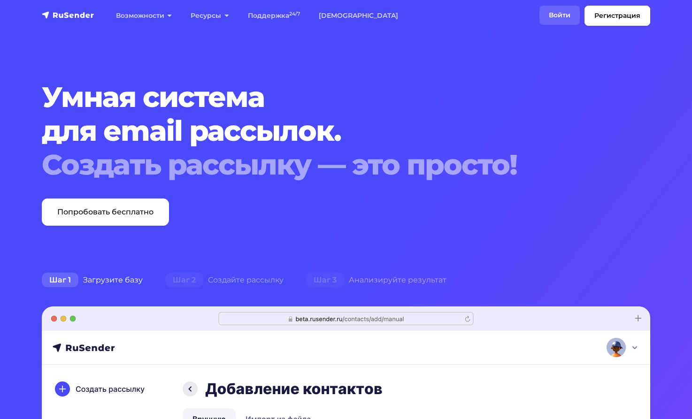
click at [556, 13] on link "Войти" at bounding box center [559, 15] width 40 height 19
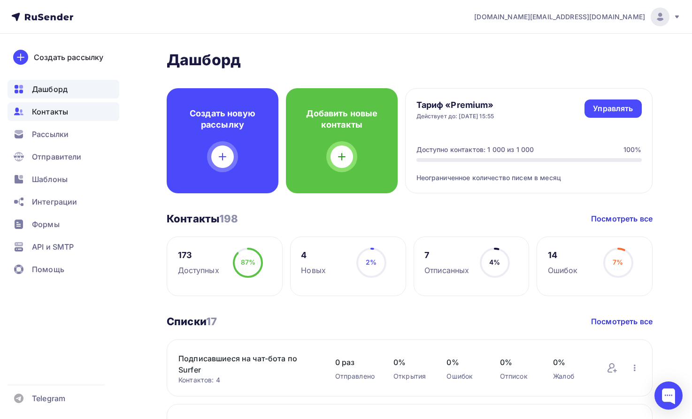
click at [53, 113] on span "Контакты" at bounding box center [50, 111] width 36 height 11
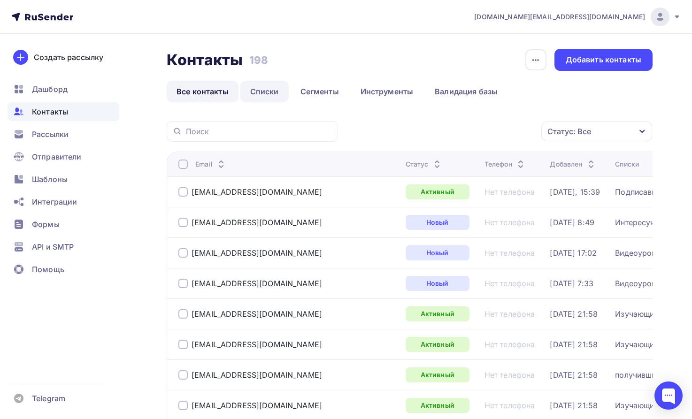
click at [271, 88] on link "Списки" at bounding box center [264, 92] width 48 height 22
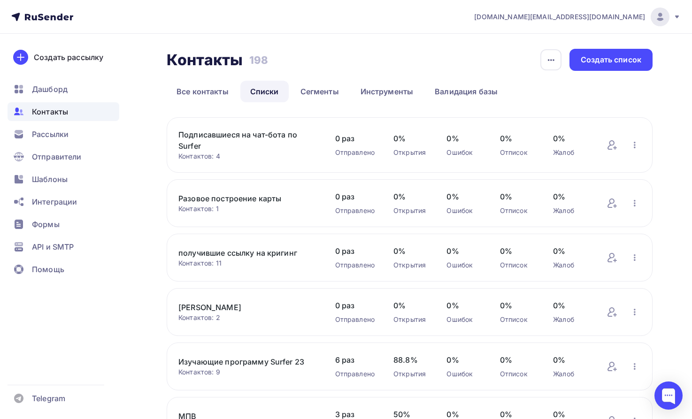
click at [245, 133] on link "Подписавшиеся на чат-бота по Surfer" at bounding box center [247, 140] width 138 height 23
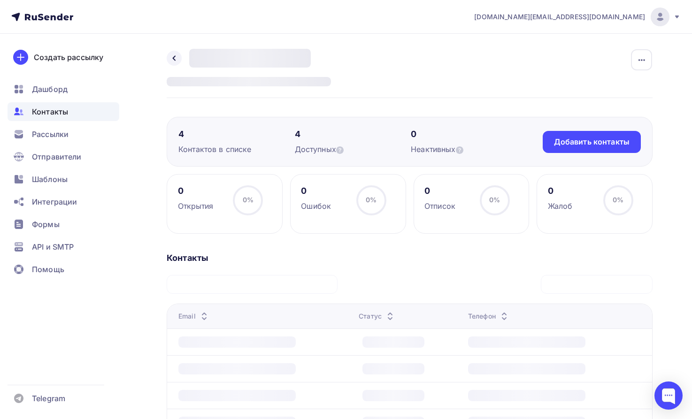
click at [217, 148] on div "Контактов в списке" at bounding box center [236, 149] width 116 height 11
click at [52, 110] on span "Контакты" at bounding box center [50, 111] width 36 height 11
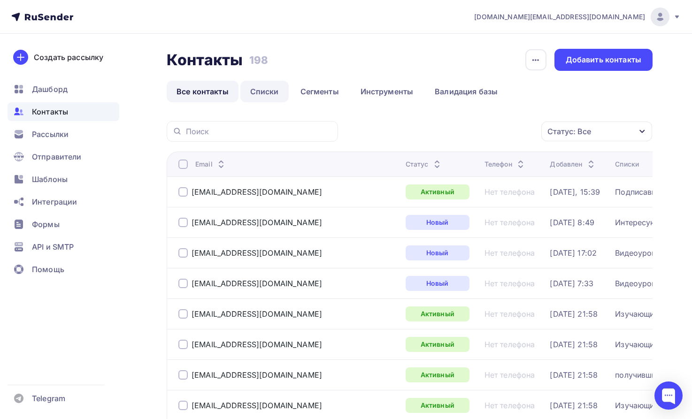
click at [269, 87] on link "Списки" at bounding box center [264, 92] width 48 height 22
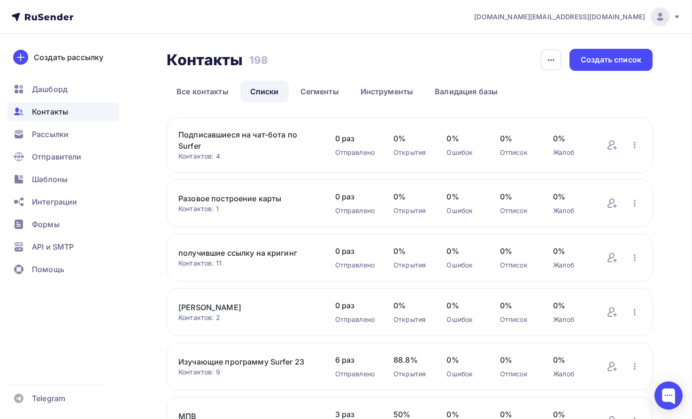
click at [225, 132] on link "Подписавшиеся на чат-бота по Surfer" at bounding box center [247, 140] width 138 height 23
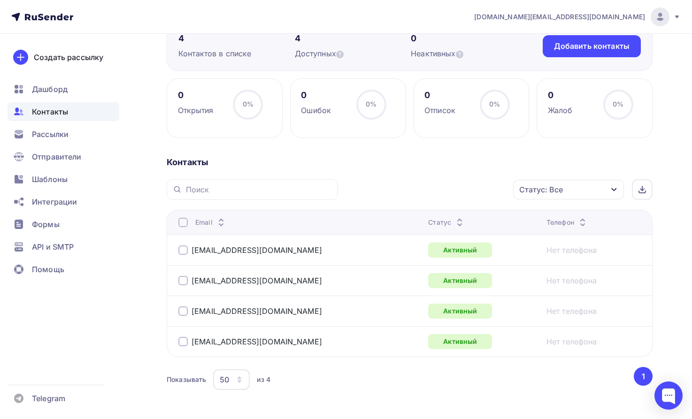
scroll to position [130, 0]
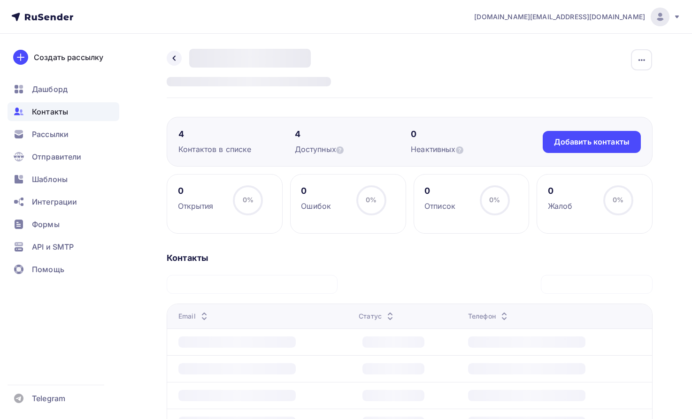
scroll to position [129, 0]
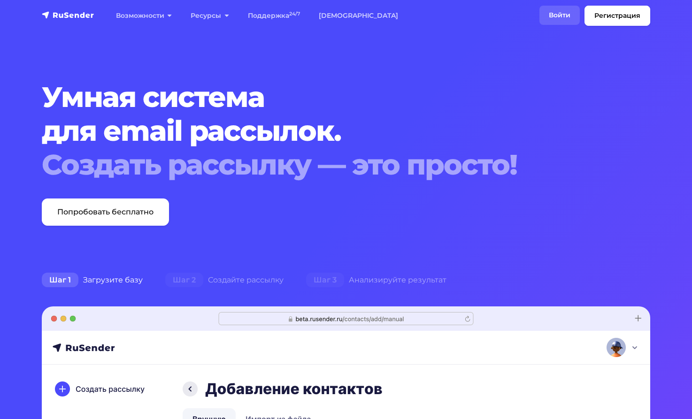
click at [558, 16] on link "Войти" at bounding box center [559, 15] width 40 height 19
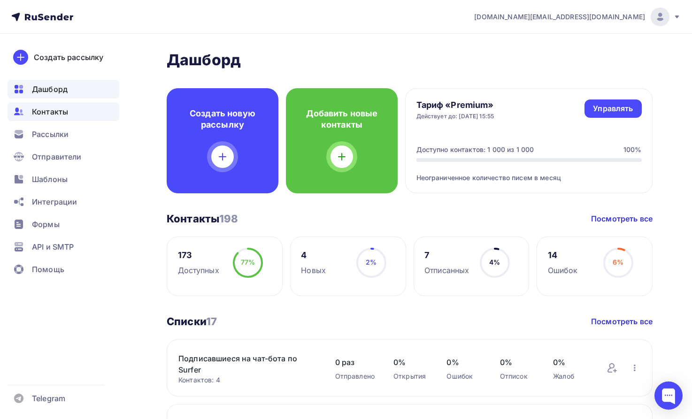
click at [53, 112] on span "Контакты" at bounding box center [50, 111] width 36 height 11
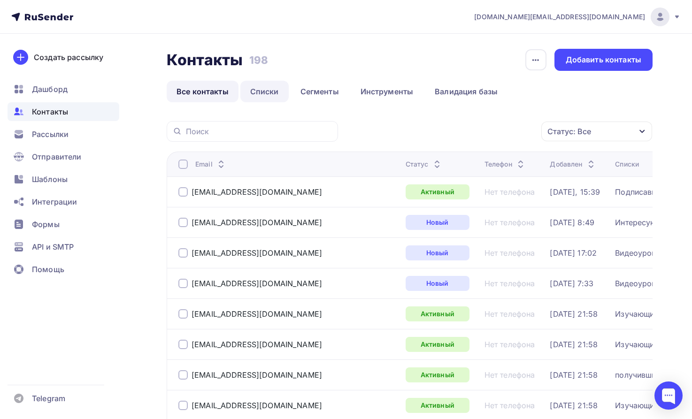
click at [271, 92] on link "Списки" at bounding box center [264, 92] width 48 height 22
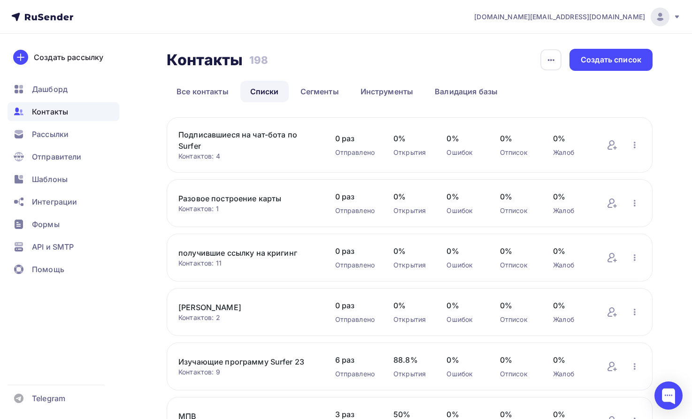
click at [203, 137] on link "Подписавшиеся на чат-бота по Surfer" at bounding box center [247, 140] width 138 height 23
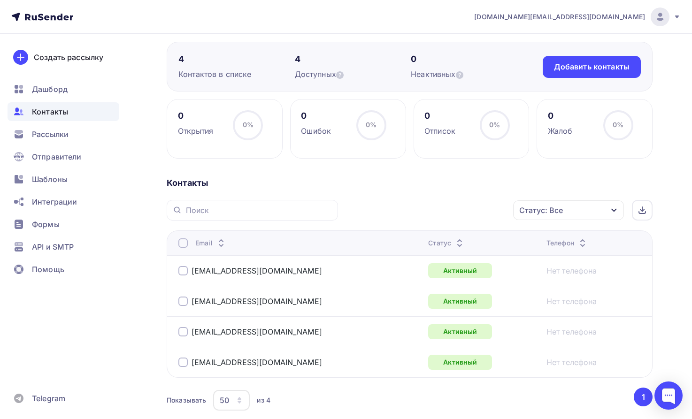
scroll to position [96, 0]
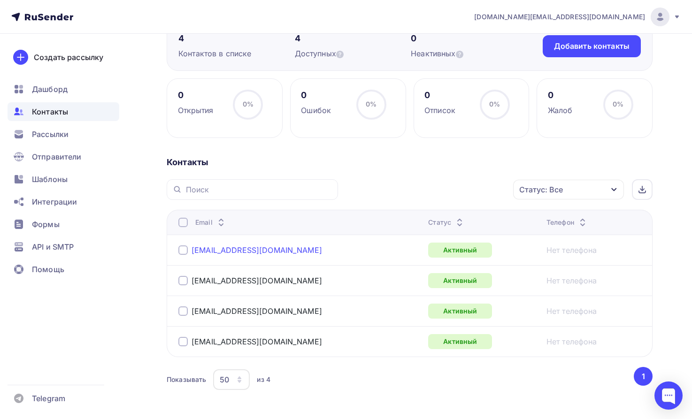
click at [235, 250] on link "[EMAIL_ADDRESS][DOMAIN_NAME]" at bounding box center [256, 249] width 130 height 9
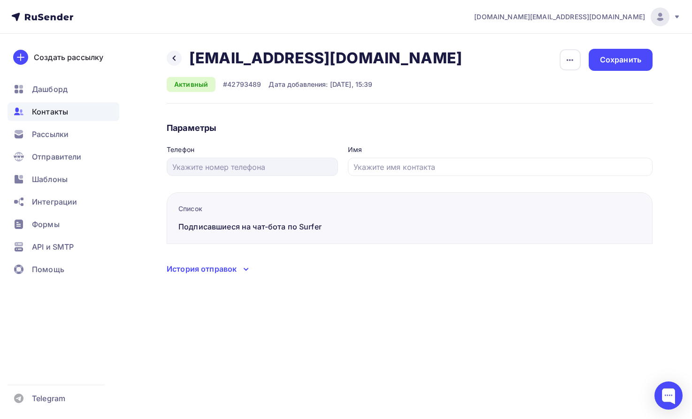
click at [244, 267] on icon at bounding box center [245, 269] width 11 height 11
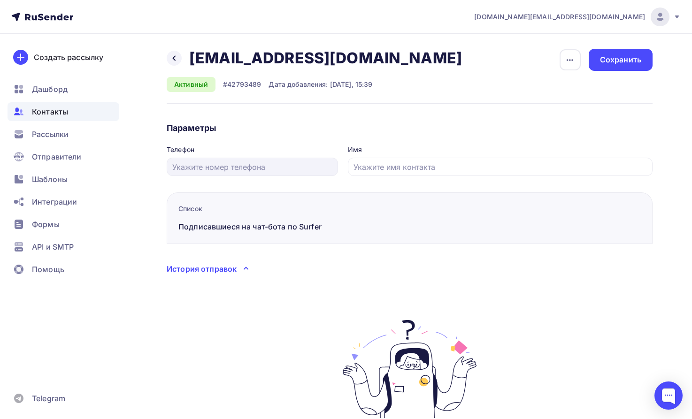
click at [247, 267] on icon at bounding box center [245, 268] width 11 height 11
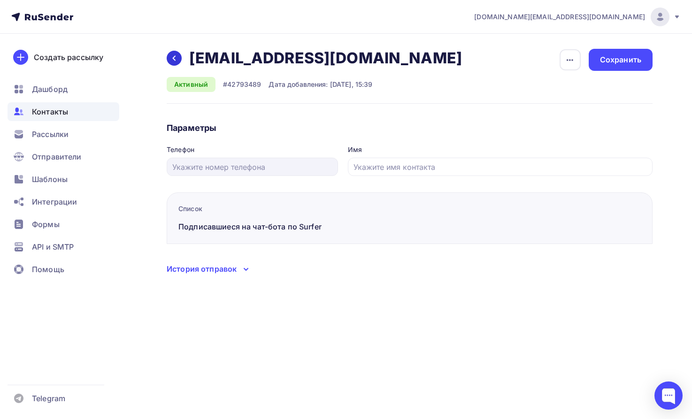
click at [175, 60] on icon at bounding box center [174, 58] width 3 height 5
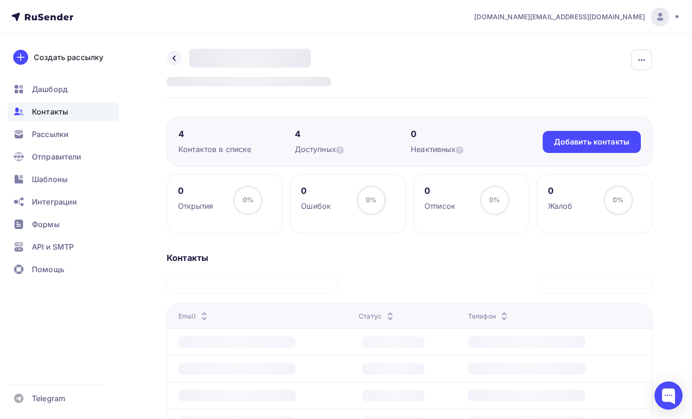
scroll to position [96, 0]
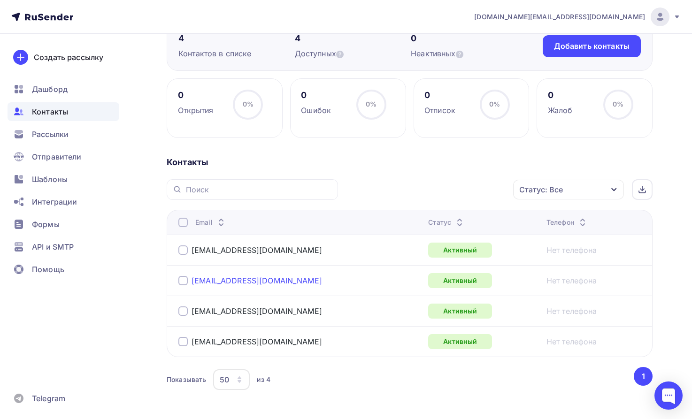
click at [234, 281] on link "[EMAIL_ADDRESS][DOMAIN_NAME]" at bounding box center [256, 280] width 130 height 9
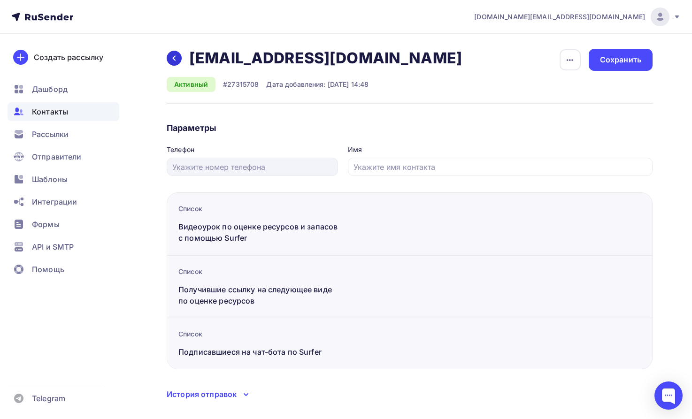
click at [170, 58] on div at bounding box center [174, 58] width 15 height 15
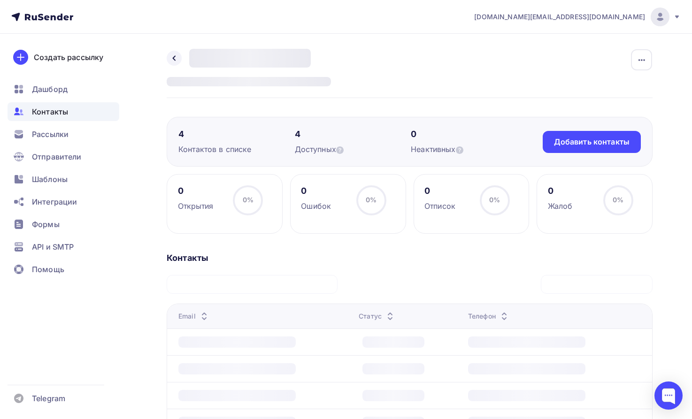
scroll to position [96, 0]
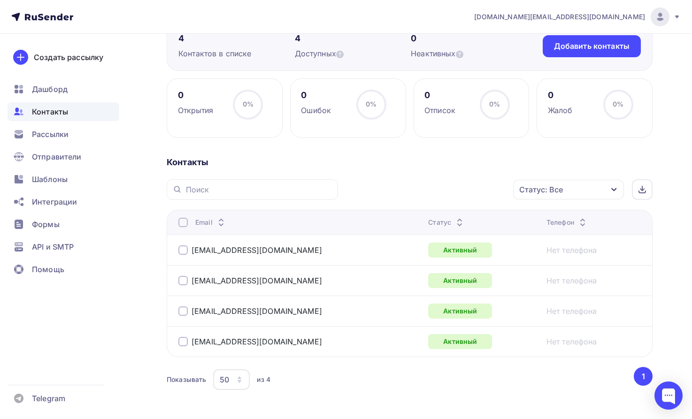
click at [185, 280] on div at bounding box center [182, 280] width 9 height 9
click at [239, 279] on link "[EMAIL_ADDRESS][DOMAIN_NAME]" at bounding box center [256, 280] width 130 height 9
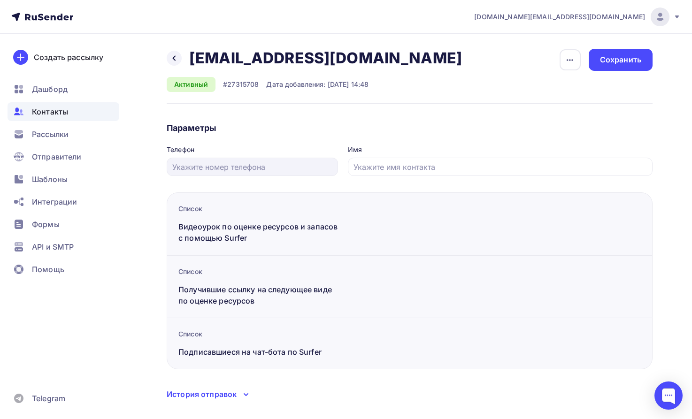
scroll to position [19, 0]
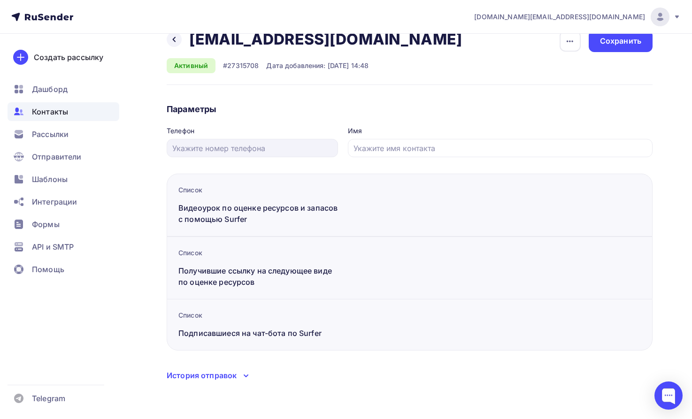
click at [226, 375] on div "История отправок" at bounding box center [202, 375] width 70 height 11
click at [238, 68] on div "#27315708" at bounding box center [241, 65] width 36 height 9
click at [175, 38] on icon at bounding box center [174, 40] width 8 height 8
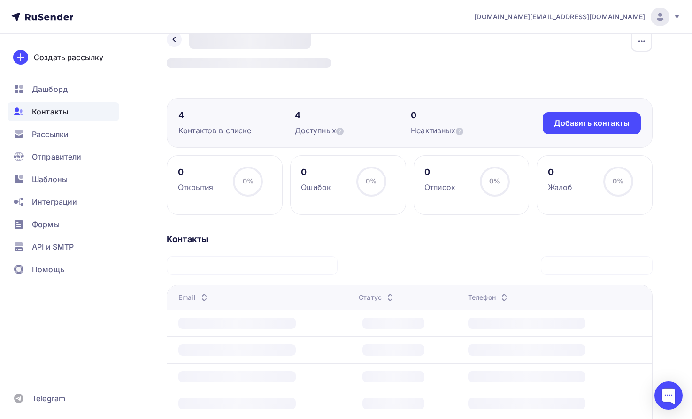
scroll to position [96, 0]
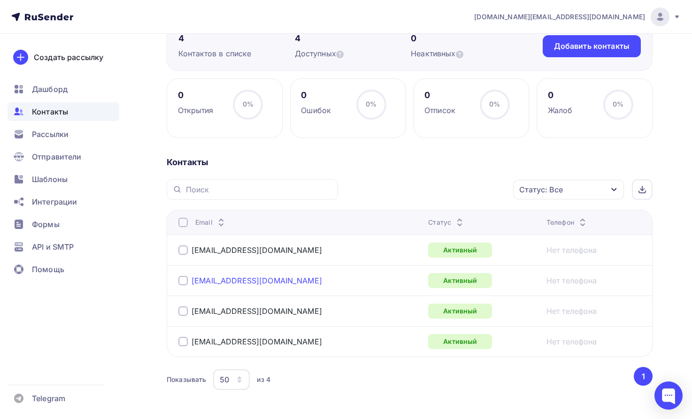
click at [216, 278] on link "[EMAIL_ADDRESS][DOMAIN_NAME]" at bounding box center [256, 280] width 130 height 9
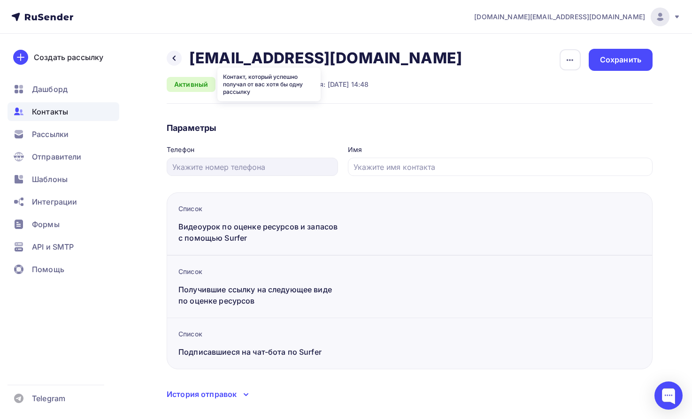
click at [197, 85] on div "Активный" at bounding box center [191, 84] width 49 height 15
click at [268, 92] on div "Контакт, который успешно получал от вас хотя бы одну рассылку" at bounding box center [268, 85] width 103 height 34
click at [437, 55] on div "Назад [EMAIL_ADDRESS][DOMAIN_NAME] [EMAIL_ADDRESS][DOMAIN_NAME] Удалить Отписат…" at bounding box center [410, 76] width 486 height 55
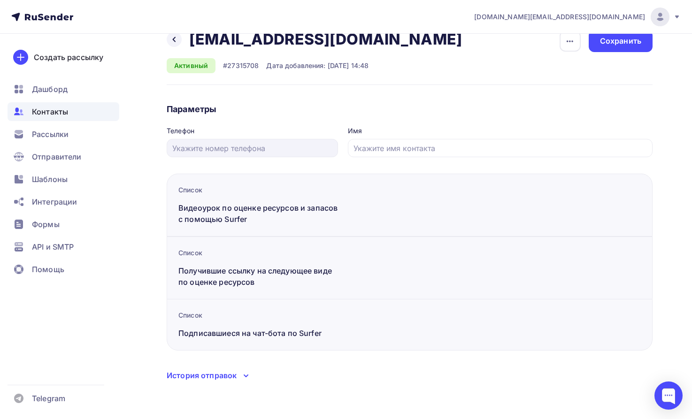
drag, startPoint x: 182, startPoint y: 332, endPoint x: 334, endPoint y: 334, distance: 152.5
click at [334, 334] on div "Подписавшиеся на чат-бота по Surfer" at bounding box center [259, 333] width 162 height 11
drag, startPoint x: 175, startPoint y: 332, endPoint x: 323, endPoint y: 335, distance: 147.9
click at [323, 335] on div "Список Подписавшиеся на чат-бота по Surfer" at bounding box center [410, 325] width 486 height 52
click at [320, 364] on div "Назад [EMAIL_ADDRESS][DOMAIN_NAME] [EMAIL_ADDRESS][DOMAIN_NAME] Удалить Отписат…" at bounding box center [410, 205] width 486 height 351
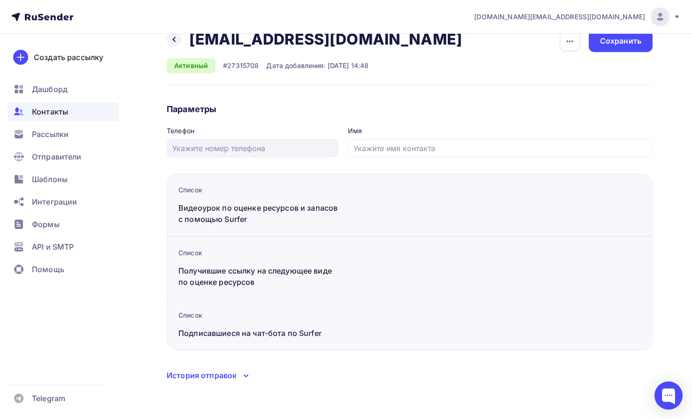
click at [204, 374] on div "История отправок" at bounding box center [202, 375] width 70 height 11
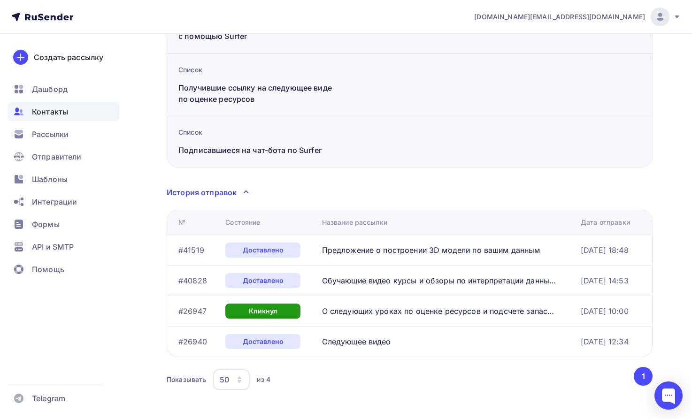
scroll to position [213, 0]
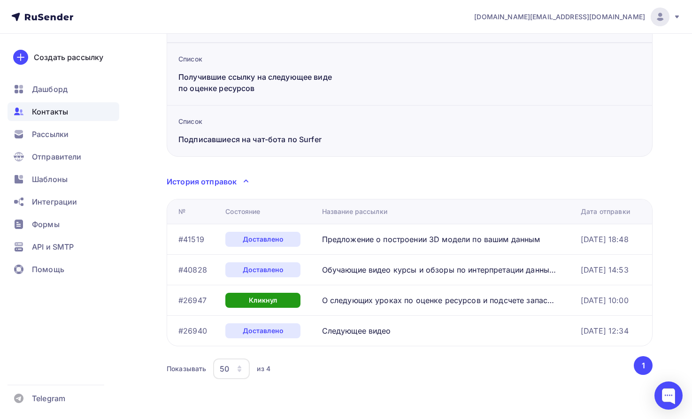
click at [643, 364] on button "1" at bounding box center [643, 365] width 19 height 19
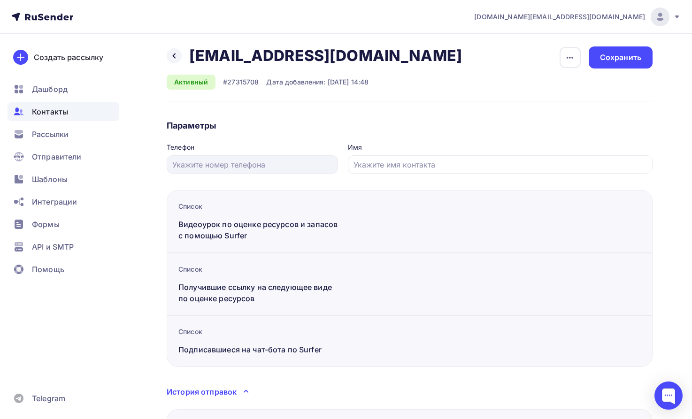
scroll to position [0, 0]
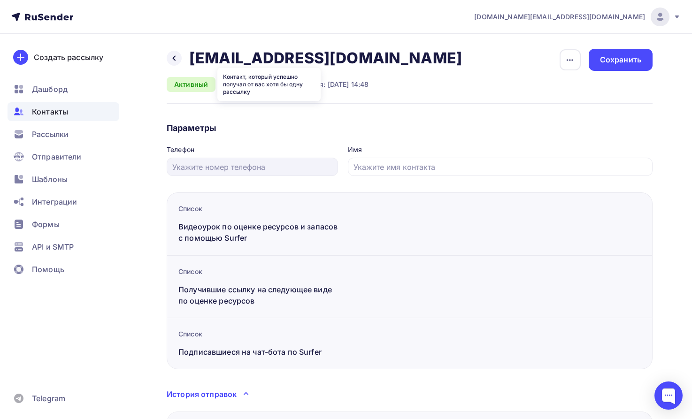
click at [191, 84] on div "Активный" at bounding box center [191, 84] width 49 height 15
click at [334, 100] on div "Назад [EMAIL_ADDRESS][DOMAIN_NAME] [EMAIL_ADDRESS][DOMAIN_NAME] Удалить Отписат…" at bounding box center [410, 76] width 486 height 55
click at [293, 84] on div "Дата добавления: [DATE] 14:48" at bounding box center [317, 84] width 102 height 9
click at [242, 84] on div "#27315708" at bounding box center [241, 84] width 36 height 9
drag, startPoint x: 222, startPoint y: 84, endPoint x: 267, endPoint y: 87, distance: 45.2
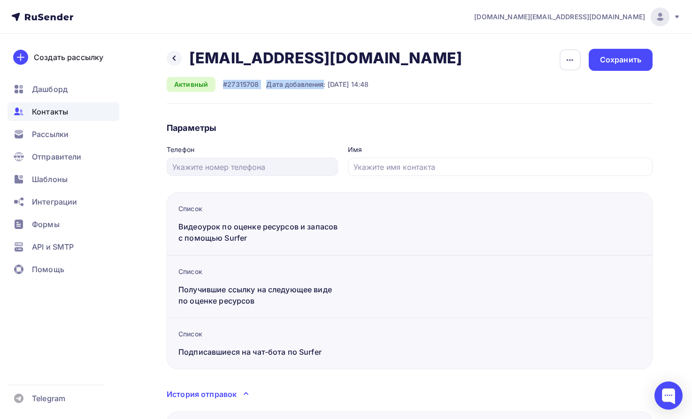
click at [267, 87] on div "Активный #27315708 Дата добавления: [DATE] 14:48" at bounding box center [268, 84] width 202 height 15
click at [235, 83] on div "#27315708" at bounding box center [241, 84] width 36 height 9
click at [568, 62] on icon "button" at bounding box center [569, 59] width 11 height 11
click at [421, 117] on div "Назад [EMAIL_ADDRESS][DOMAIN_NAME] [EMAIL_ADDRESS][DOMAIN_NAME] Удалить Отписат…" at bounding box center [410, 321] width 486 height 545
click at [390, 167] on input "text" at bounding box center [500, 166] width 294 height 11
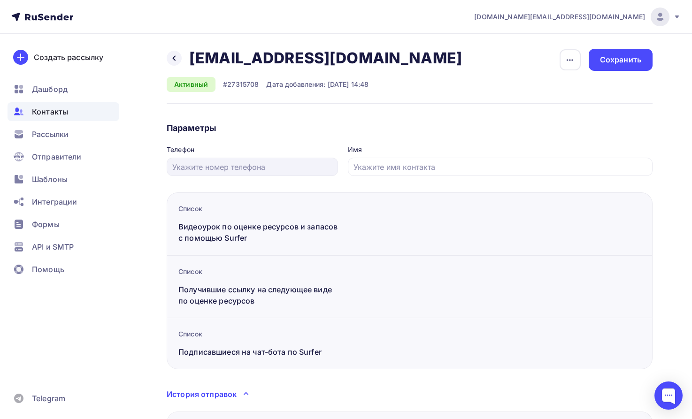
drag, startPoint x: 329, startPoint y: 350, endPoint x: 171, endPoint y: 355, distance: 158.2
click at [171, 355] on div "Список Подписавшиеся на чат-бота по Surfer" at bounding box center [410, 344] width 486 height 52
click at [381, 262] on div "Список Получившие ссылку на следующее виде по оценке ресурсов" at bounding box center [410, 286] width 486 height 62
click at [175, 56] on icon at bounding box center [174, 58] width 3 height 5
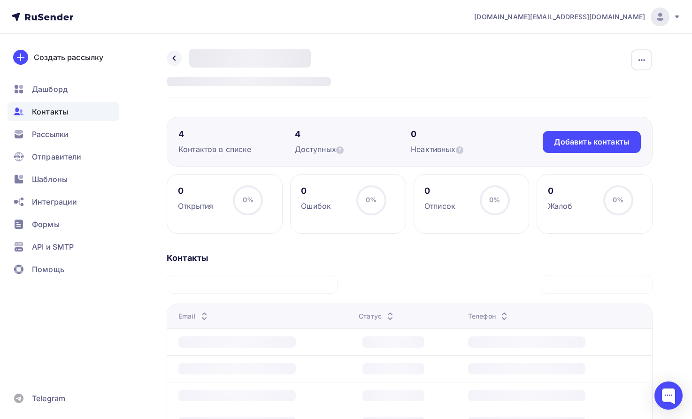
scroll to position [96, 0]
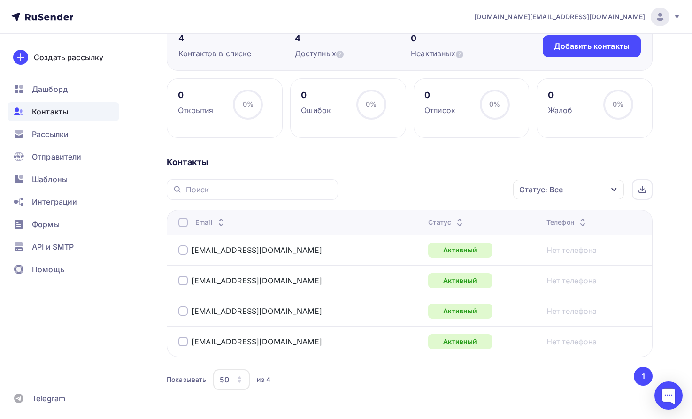
click at [434, 155] on div "0 Открытия 0% 0% 0 Ошибок 0% 0% 0 Отписок 0% 0% 0 Жалоб 0% 0% Контакты Статус: …" at bounding box center [410, 246] width 486 height 337
